Goal: Use online tool/utility: Utilize a website feature to perform a specific function

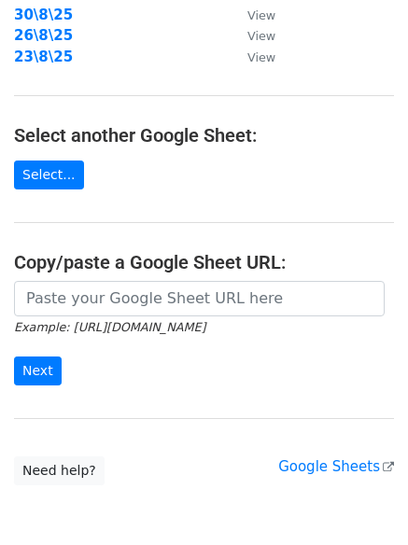
scroll to position [311, 0]
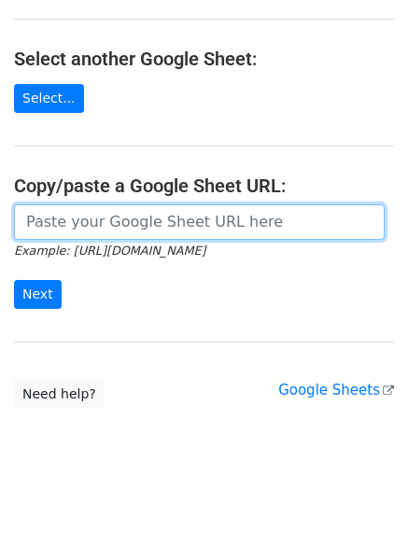
click at [94, 219] on input "url" at bounding box center [199, 221] width 370 height 35
paste input "https://docs.google.com/spreadsheets/d/1gh2NTGEz5RKqzxpsENusZMrd9Bid5DSWRQMMk9o…"
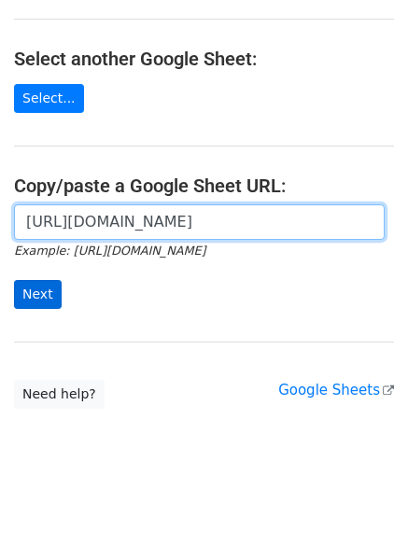
scroll to position [0, 429]
type input "https://docs.google.com/spreadsheets/d/1gh2NTGEz5RKqzxpsENusZMrd9Bid5DSWRQMMk9o…"
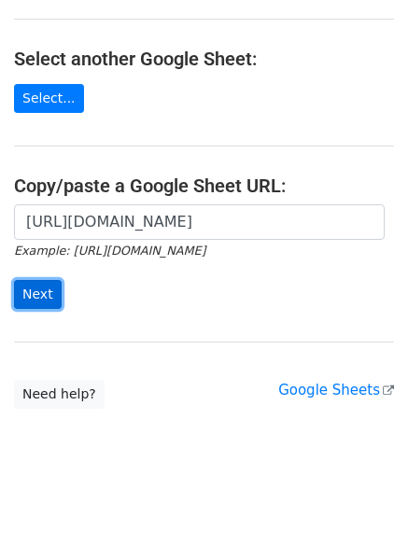
click at [39, 282] on input "Next" at bounding box center [38, 294] width 48 height 29
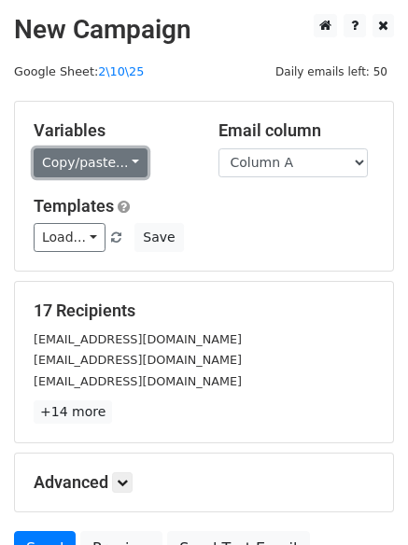
click at [91, 155] on link "Copy/paste..." at bounding box center [91, 162] width 114 height 29
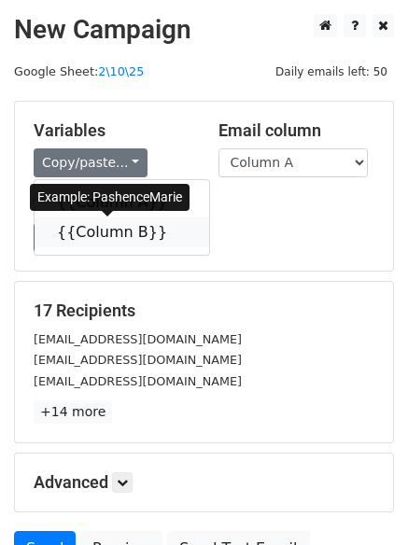
click at [96, 223] on link "{{Column B}}" at bounding box center [122, 232] width 175 height 30
